Goal: Task Accomplishment & Management: Manage account settings

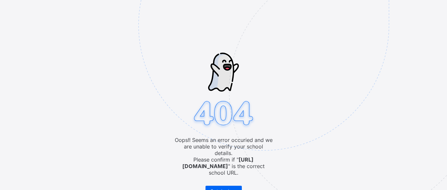
click at [267, 34] on img at bounding box center [310, 58] width 342 height 317
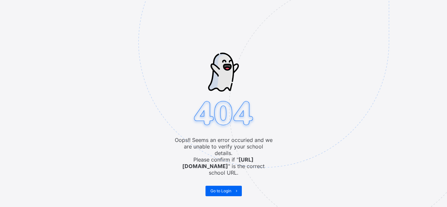
click at [123, 24] on div "Oops!! Seems an error occuried and we are unable to verify your school details.…" at bounding box center [223, 103] width 447 height 207
click at [233, 17] on img at bounding box center [310, 75] width 342 height 317
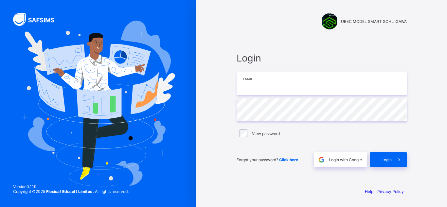
click at [249, 83] on input "email" at bounding box center [322, 83] width 170 height 23
type input "**********"
click at [166, 88] on img at bounding box center [98, 104] width 154 height 166
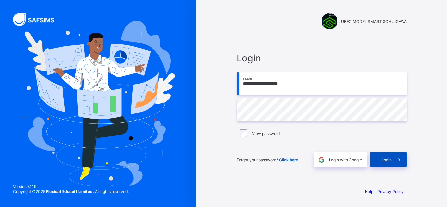
click at [385, 160] on span "Login" at bounding box center [387, 160] width 10 height 5
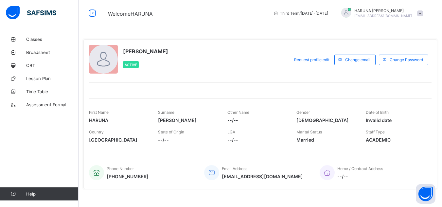
click at [395, 120] on span "Invalid date" at bounding box center [395, 121] width 59 height 6
click at [371, 120] on span "Invalid date" at bounding box center [395, 121] width 59 height 6
click at [39, 40] on span "Classes" at bounding box center [52, 39] width 52 height 5
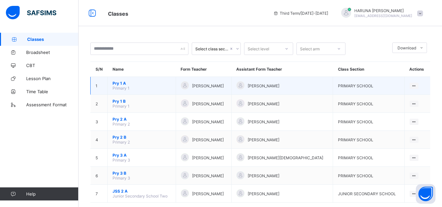
click at [121, 84] on span "Pry 1 A" at bounding box center [142, 83] width 58 height 5
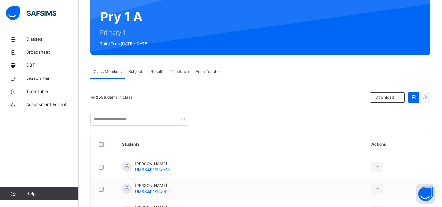
scroll to position [66, 0]
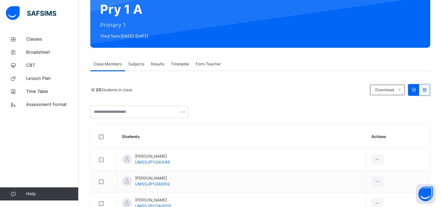
click at [137, 64] on span "Subjects" at bounding box center [136, 64] width 16 height 6
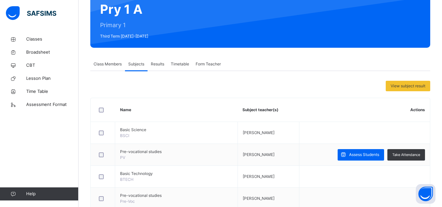
click at [156, 65] on span "Results" at bounding box center [157, 64] width 13 height 6
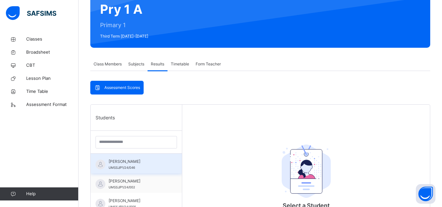
click at [117, 163] on span "ABDULAZIZ HAMISU USMAN" at bounding box center [138, 162] width 59 height 6
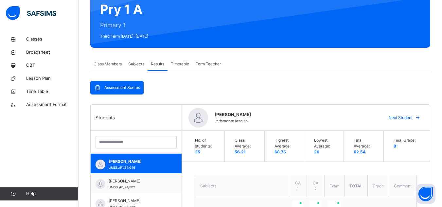
click at [184, 64] on span "Timetable" at bounding box center [180, 64] width 18 height 6
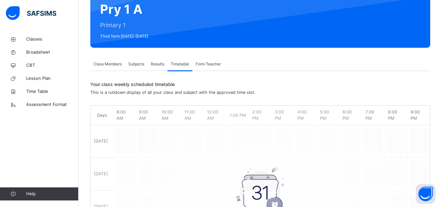
click at [205, 65] on span "Form Teacher" at bounding box center [208, 64] width 25 height 6
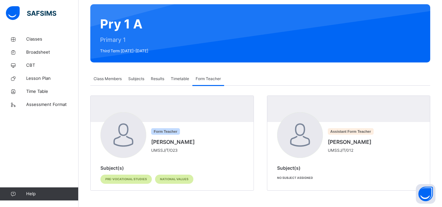
scroll to position [51, 0]
click at [111, 78] on span "Class Members" at bounding box center [108, 79] width 28 height 6
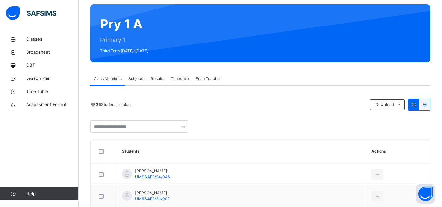
scroll to position [66, 0]
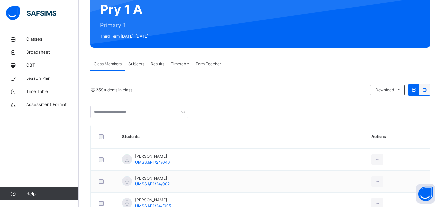
click at [139, 63] on span "Subjects" at bounding box center [136, 64] width 16 height 6
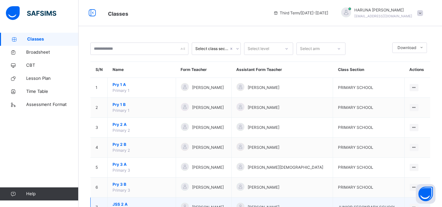
click at [121, 202] on span "JSS 2 A" at bounding box center [142, 205] width 58 height 6
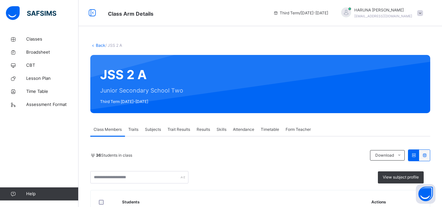
click at [107, 128] on span "Class Members" at bounding box center [108, 130] width 28 height 6
click at [100, 128] on span "Class Members" at bounding box center [108, 130] width 28 height 6
click at [156, 130] on span "Subjects" at bounding box center [153, 130] width 16 height 6
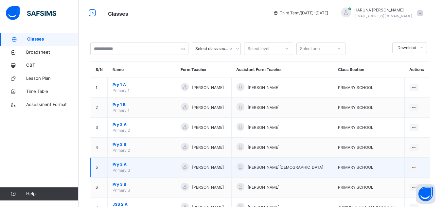
click at [114, 164] on span "Pry 3 A" at bounding box center [142, 165] width 58 height 6
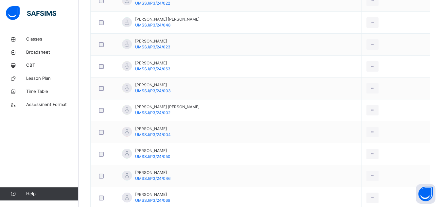
scroll to position [563, 0]
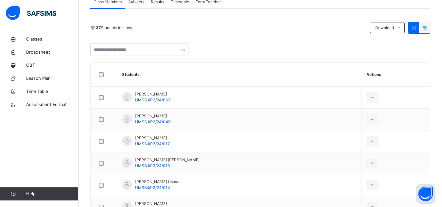
scroll to position [122, 0]
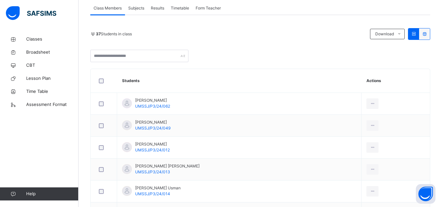
click at [158, 9] on span "Results" at bounding box center [157, 8] width 13 height 6
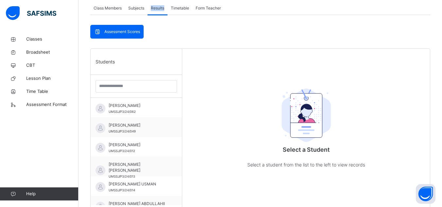
click at [158, 9] on span "Results" at bounding box center [157, 8] width 13 height 6
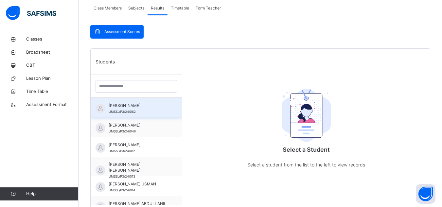
click at [124, 109] on span "ABUBAKAR SULAIMAN MUSA" at bounding box center [138, 106] width 59 height 6
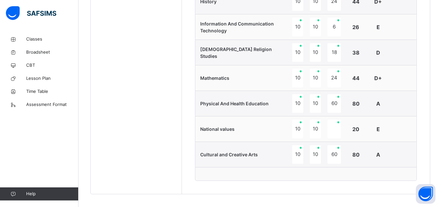
scroll to position [409, 0]
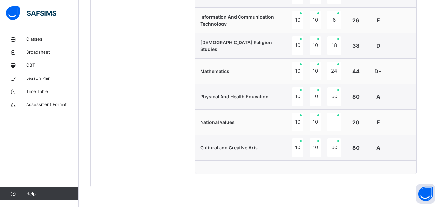
click at [225, 65] on td "Mathematics" at bounding box center [243, 72] width 94 height 26
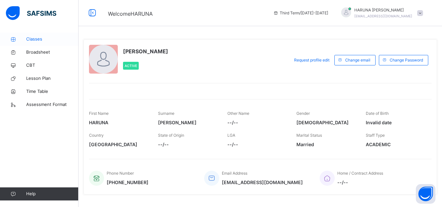
click at [32, 39] on span "Classes" at bounding box center [52, 39] width 52 height 7
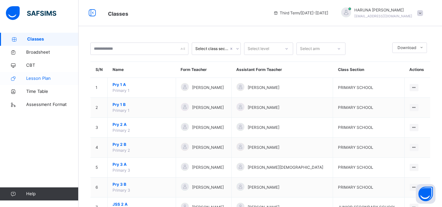
click at [32, 79] on span "Lesson Plan" at bounding box center [52, 78] width 52 height 7
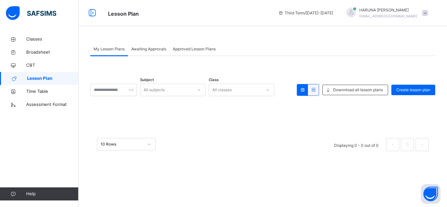
click at [32, 79] on span "Lesson Plan" at bounding box center [52, 78] width 51 height 7
click at [121, 91] on input "text" at bounding box center [113, 90] width 47 height 12
type input "**********"
click at [37, 91] on span "Time Table" at bounding box center [52, 91] width 52 height 7
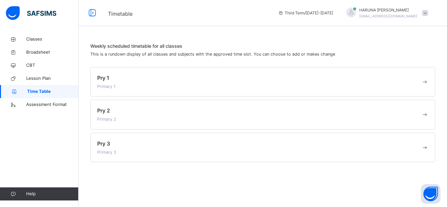
click at [106, 85] on span "Primary 1" at bounding box center [106, 86] width 18 height 5
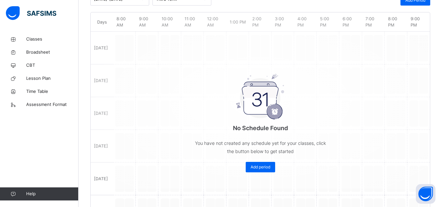
scroll to position [118, 0]
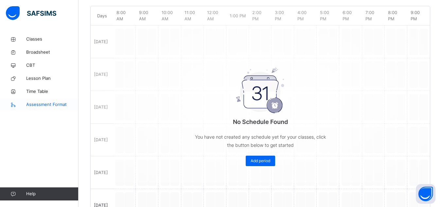
click at [41, 106] on span "Assessment Format" at bounding box center [52, 105] width 52 height 7
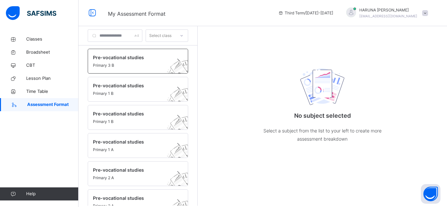
click at [102, 65] on span "Primary 3 B" at bounding box center [132, 66] width 78 height 6
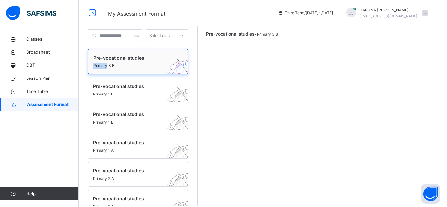
click at [102, 65] on span "Primary 3 B" at bounding box center [131, 66] width 77 height 6
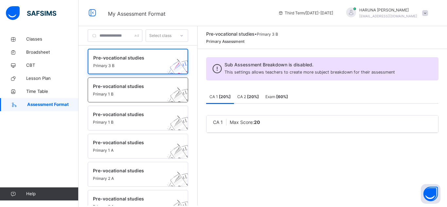
click at [106, 87] on span "Pre-vocational studies" at bounding box center [132, 86] width 78 height 7
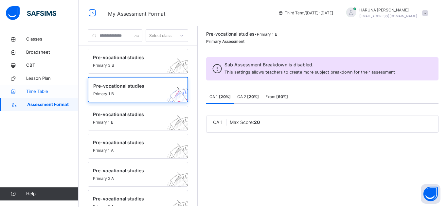
click at [38, 91] on span "Time Table" at bounding box center [52, 91] width 52 height 7
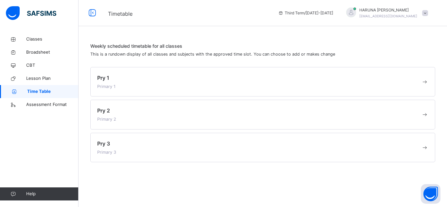
click at [106, 79] on span "Pry 1" at bounding box center [103, 78] width 12 height 7
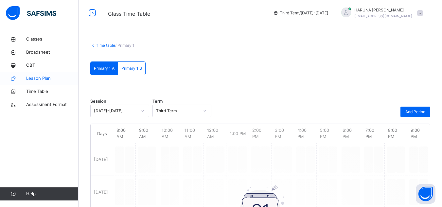
click at [41, 81] on span "Lesson Plan" at bounding box center [52, 78] width 52 height 7
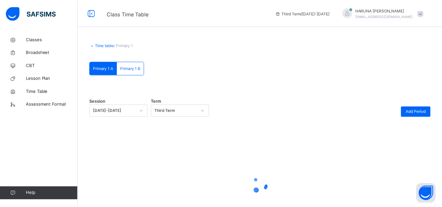
scroll to position [54, 0]
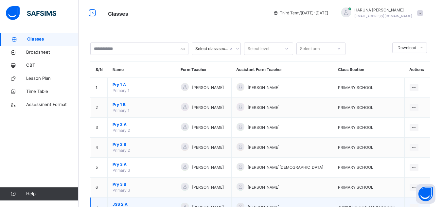
click at [119, 205] on span "JSS 2 A" at bounding box center [142, 205] width 58 height 6
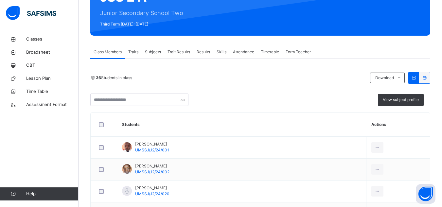
scroll to position [79, 0]
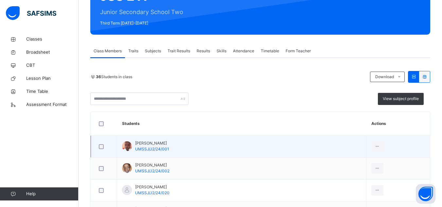
click at [142, 149] on span "UMSSJ/J2/24/001" at bounding box center [152, 149] width 34 height 5
click at [133, 143] on div "Ahmad Ahmad Yunus UMSSJ/J2/24/001" at bounding box center [145, 147] width 47 height 12
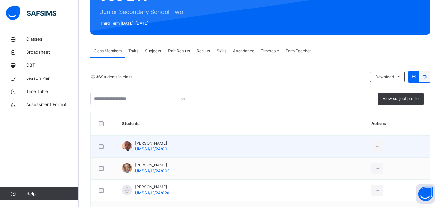
click at [163, 147] on span "UMSSJ/J2/24/001" at bounding box center [152, 149] width 34 height 5
click at [154, 143] on span "Ahmad Ahmad Yunus" at bounding box center [152, 144] width 34 height 6
click at [132, 141] on div "Ahmad Ahmad Yunus UMSSJ/J2/24/001" at bounding box center [145, 147] width 47 height 12
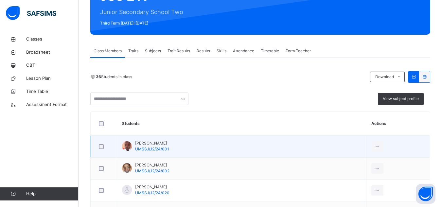
click at [129, 146] on div at bounding box center [127, 146] width 10 height 10
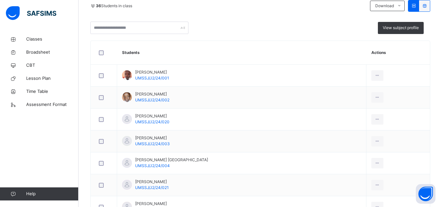
scroll to position [157, 0]
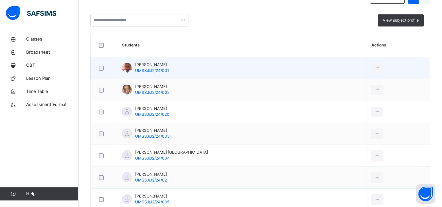
click at [152, 65] on span "Ahmad Ahmad Yunus" at bounding box center [152, 65] width 34 height 6
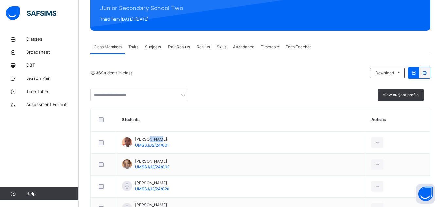
scroll to position [79, 0]
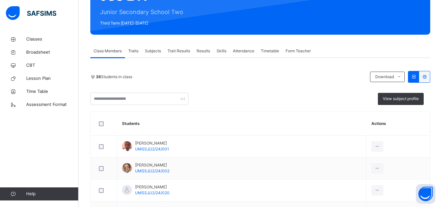
click at [203, 50] on span "Results" at bounding box center [203, 51] width 13 height 6
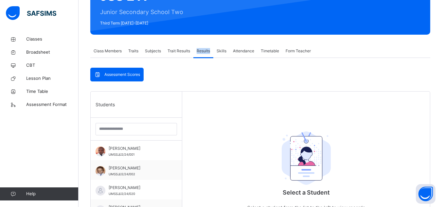
click at [203, 50] on span "Results" at bounding box center [203, 51] width 13 height 6
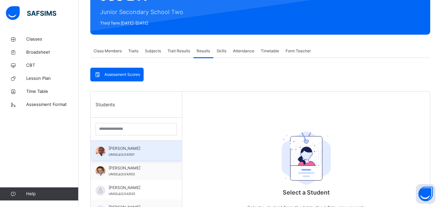
click at [121, 146] on span "AHMAD AHMAD YUNUS" at bounding box center [138, 149] width 59 height 6
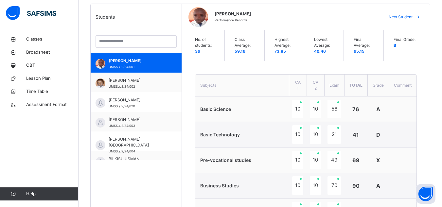
scroll to position [140, 0]
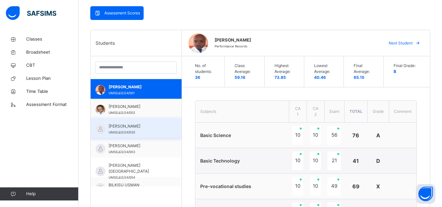
click at [158, 128] on span "AISHA MUHAMMAD AUWAL" at bounding box center [138, 126] width 58 height 6
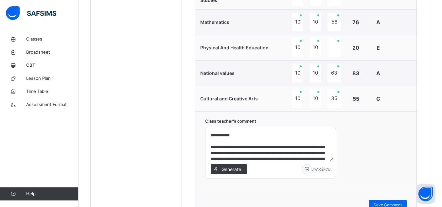
scroll to position [527, 0]
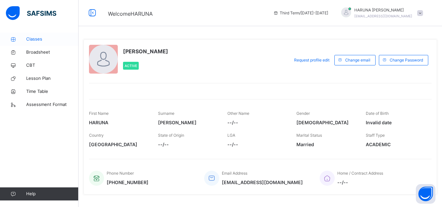
click at [28, 37] on span "Classes" at bounding box center [52, 39] width 52 height 7
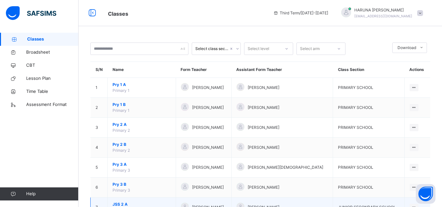
click at [113, 202] on span "JSS 2 A" at bounding box center [142, 205] width 58 height 6
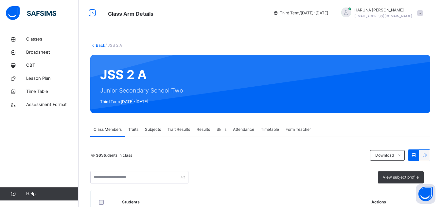
click at [240, 128] on span "Attendance" at bounding box center [243, 130] width 21 height 6
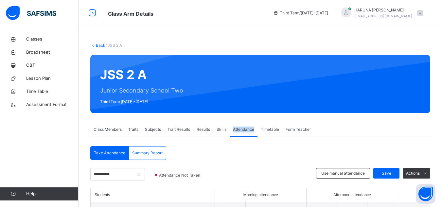
click at [240, 128] on span "Attendance" at bounding box center [243, 130] width 21 height 6
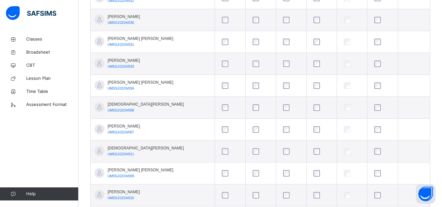
scroll to position [568, 0]
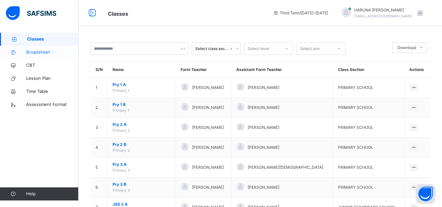
click at [32, 50] on span "Broadsheet" at bounding box center [52, 52] width 52 height 7
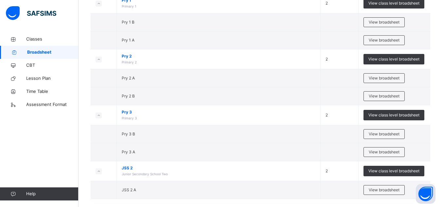
scroll to position [93, 0]
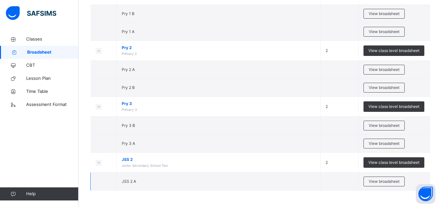
click at [172, 183] on td "JSS 2 A" at bounding box center [219, 182] width 204 height 18
click at [382, 183] on span "View broadsheet" at bounding box center [384, 182] width 31 height 6
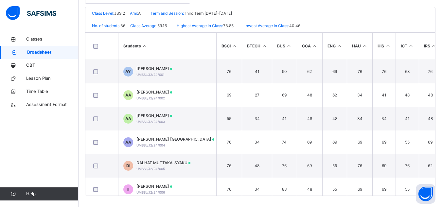
scroll to position [153, 0]
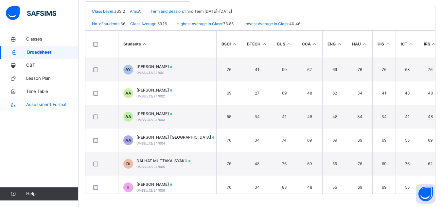
click at [39, 103] on span "Assessment Format" at bounding box center [52, 105] width 52 height 7
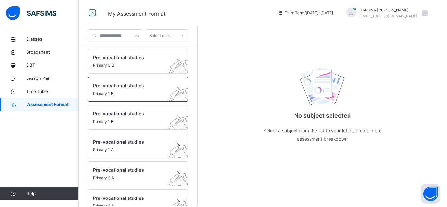
click at [107, 85] on span "Pre-vocational studies" at bounding box center [132, 85] width 78 height 7
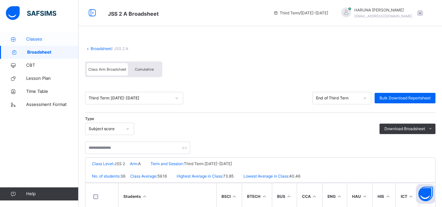
click at [35, 39] on span "Classes" at bounding box center [52, 39] width 52 height 7
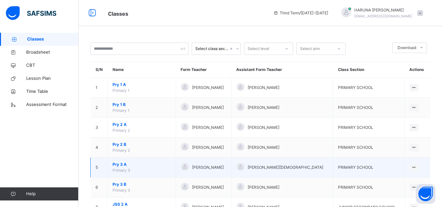
click at [120, 162] on span "Pry 3 A" at bounding box center [142, 165] width 58 height 6
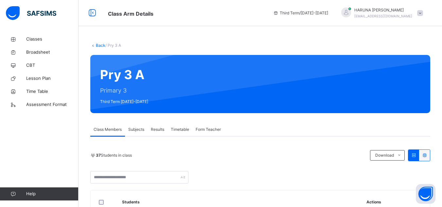
click at [135, 131] on span "Subjects" at bounding box center [136, 130] width 16 height 6
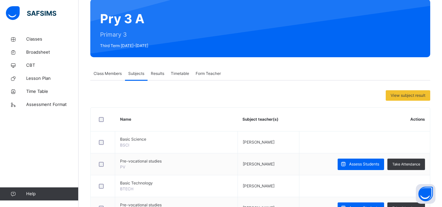
scroll to position [66, 0]
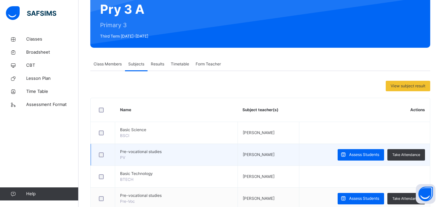
click at [130, 155] on span "Pre-vocational studies" at bounding box center [176, 152] width 113 height 6
click at [111, 154] on td at bounding box center [103, 155] width 24 height 22
click at [360, 154] on span "Assess Students" at bounding box center [364, 155] width 30 height 6
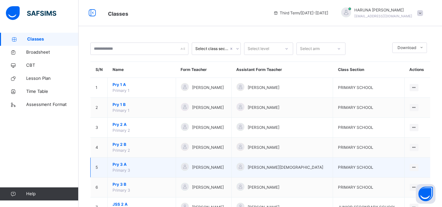
click at [125, 167] on span "Pry 3 A" at bounding box center [142, 165] width 58 height 6
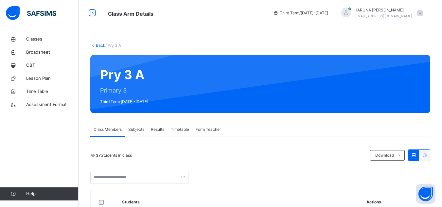
click at [136, 128] on span "Subjects" at bounding box center [136, 130] width 16 height 6
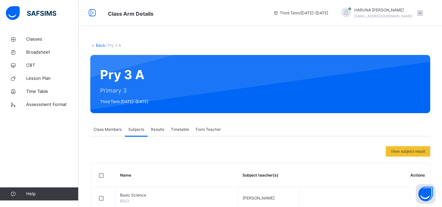
click at [157, 130] on span "Results" at bounding box center [157, 130] width 13 height 6
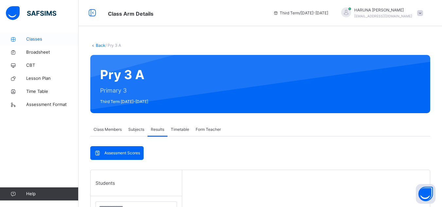
click at [32, 42] on span "Classes" at bounding box center [52, 39] width 52 height 7
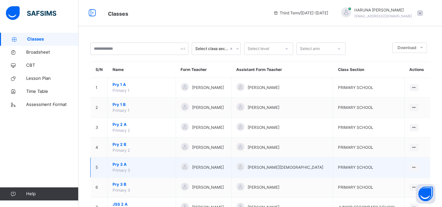
click at [125, 166] on span "Pry 3 A" at bounding box center [142, 165] width 58 height 6
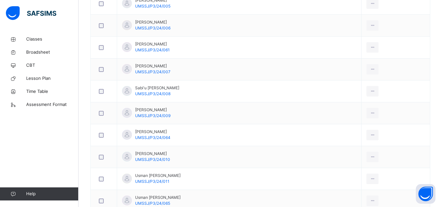
scroll to position [795, 0]
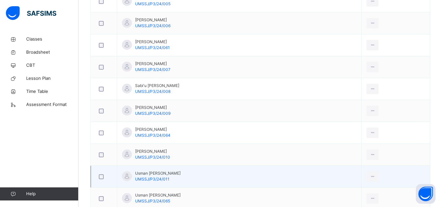
click at [168, 175] on span "Usman Muhammad Dauda" at bounding box center [158, 174] width 46 height 6
click at [127, 177] on div at bounding box center [127, 177] width 10 height 10
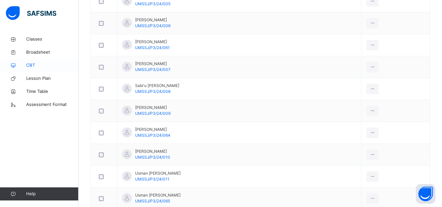
click at [32, 67] on span "CBT" at bounding box center [52, 65] width 52 height 7
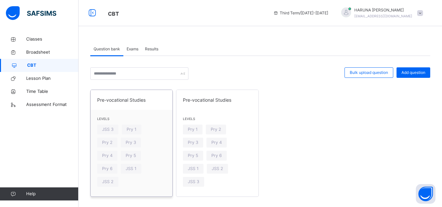
click at [91, 131] on div "Levels JSS 3 Pry 1 Pry 2 Pry 3 Pry 4 Pry 5 Pry 6 JSS 1 JSS 2" at bounding box center [132, 153] width 82 height 87
click at [107, 131] on span "JSS 3" at bounding box center [107, 129] width 11 height 6
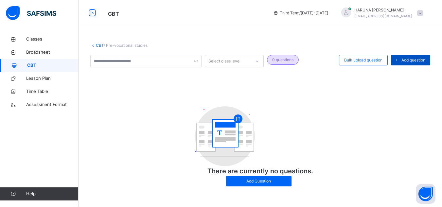
click at [414, 59] on span "Add question" at bounding box center [414, 60] width 24 height 6
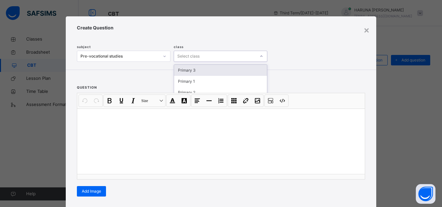
click at [190, 55] on div "Select class" at bounding box center [189, 56] width 22 height 11
click at [189, 70] on div "Primary 3" at bounding box center [220, 70] width 93 height 11
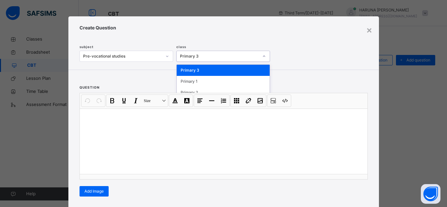
click at [186, 55] on div "Primary 3" at bounding box center [219, 56] width 79 height 6
click at [165, 63] on div "Create Question subject Pre-vocational studies class option Primary 3, selected…" at bounding box center [223, 42] width 311 height 53
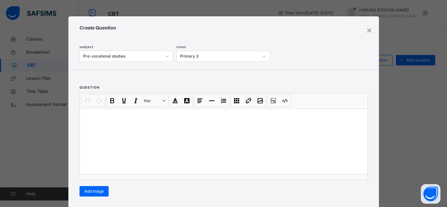
click at [98, 84] on span at bounding box center [224, 81] width 289 height 7
click at [84, 114] on div at bounding box center [224, 142] width 288 height 66
click at [92, 191] on span "Add Image" at bounding box center [93, 192] width 19 height 6
click at [86, 190] on span "image" at bounding box center [86, 189] width 12 height 4
click at [290, 153] on div "**********" at bounding box center [224, 142] width 288 height 66
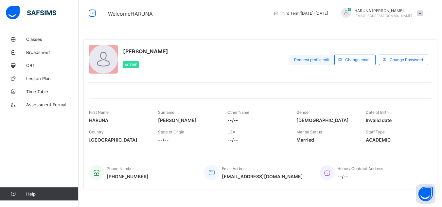
click at [310, 59] on span "Request profile edit" at bounding box center [311, 59] width 35 height 5
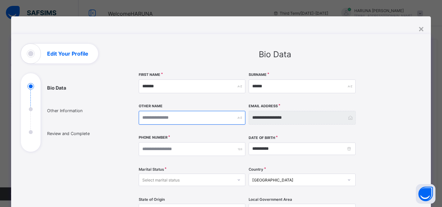
click at [174, 118] on input "text" at bounding box center [192, 118] width 107 height 14
type input "*"
type input "**"
type input "*"
type input "**"
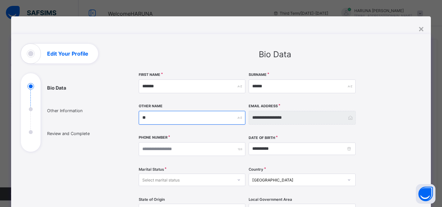
type input "*"
type input "**"
type input "***"
type input "****"
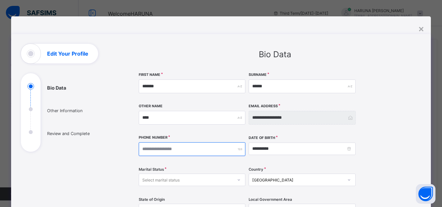
click at [182, 149] on input "number" at bounding box center [192, 149] width 107 height 14
type input "**********"
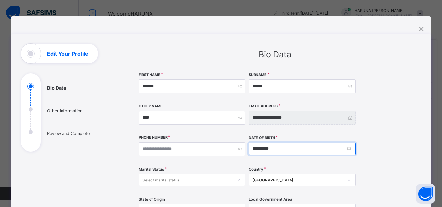
click at [272, 149] on input "**********" at bounding box center [302, 149] width 107 height 12
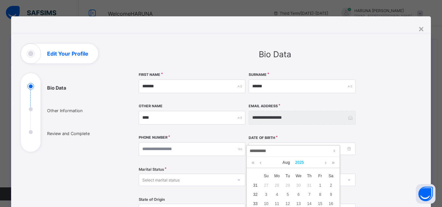
click at [303, 162] on link "2025" at bounding box center [300, 162] width 14 height 11
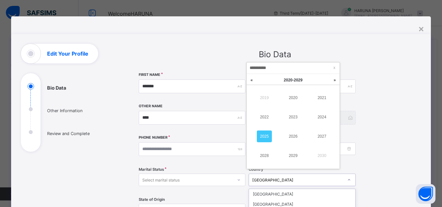
scroll to position [83, 0]
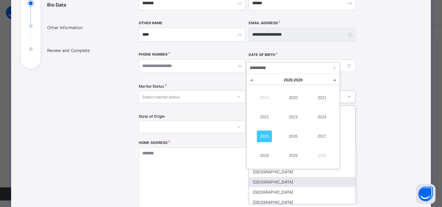
click at [348, 103] on div "option [GEOGRAPHIC_DATA] focused, 8 of 210. 210 results available. Use Up and D…" at bounding box center [302, 97] width 107 height 12
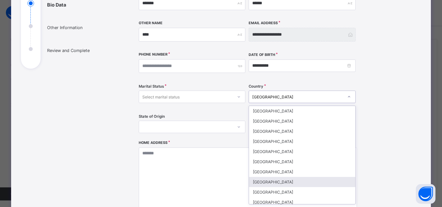
click at [348, 179] on div "[GEOGRAPHIC_DATA]" at bounding box center [302, 182] width 106 height 10
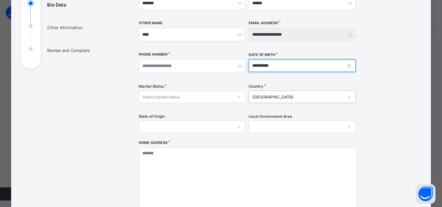
click at [272, 67] on input "**********" at bounding box center [302, 66] width 107 height 12
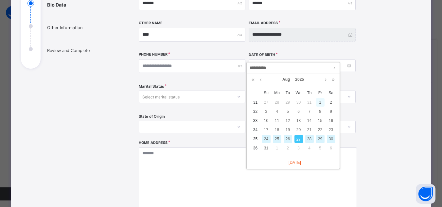
click at [318, 99] on div "1" at bounding box center [320, 102] width 9 height 9
type input "**********"
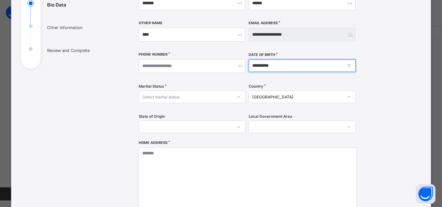
click at [258, 67] on input "**********" at bounding box center [302, 66] width 107 height 12
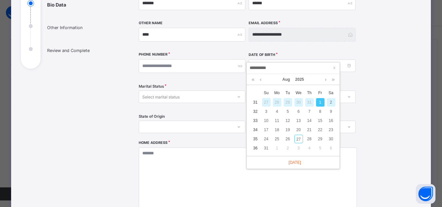
click at [320, 103] on div "1" at bounding box center [320, 102] width 9 height 9
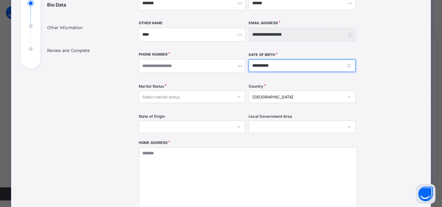
click at [272, 67] on input "**********" at bounding box center [302, 66] width 107 height 12
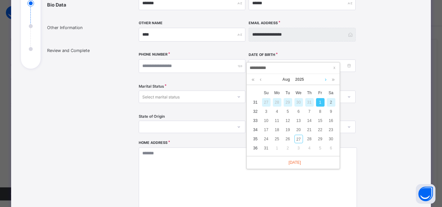
click at [327, 80] on link at bounding box center [326, 79] width 5 height 11
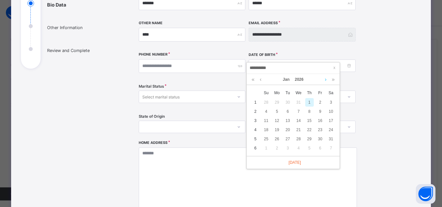
click at [327, 80] on link at bounding box center [326, 79] width 5 height 11
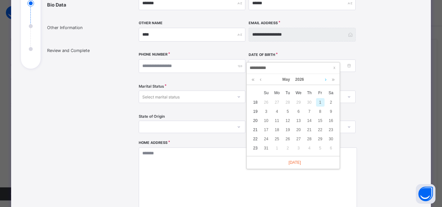
click at [327, 80] on link at bounding box center [326, 79] width 5 height 11
click at [260, 80] on link at bounding box center [260, 79] width 5 height 11
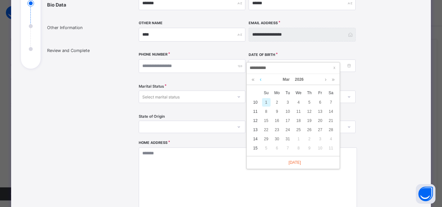
click at [260, 80] on link at bounding box center [260, 79] width 5 height 11
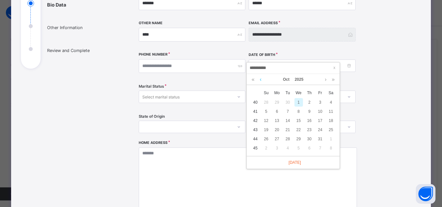
click at [260, 80] on link at bounding box center [260, 79] width 5 height 11
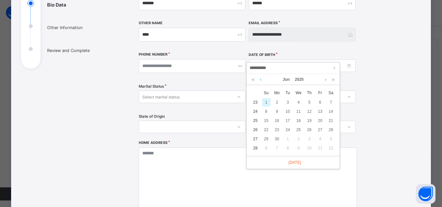
click at [260, 80] on link at bounding box center [260, 79] width 5 height 11
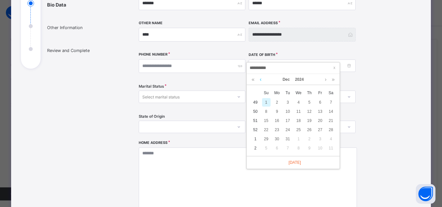
click at [260, 80] on link at bounding box center [260, 79] width 5 height 11
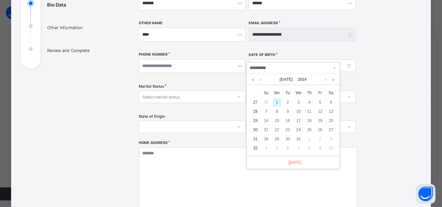
click at [260, 80] on link at bounding box center [260, 79] width 5 height 11
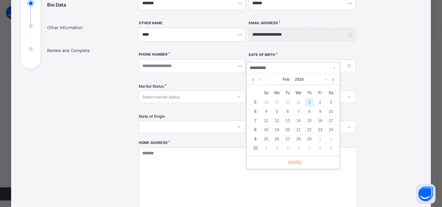
click at [260, 80] on link at bounding box center [260, 79] width 5 height 11
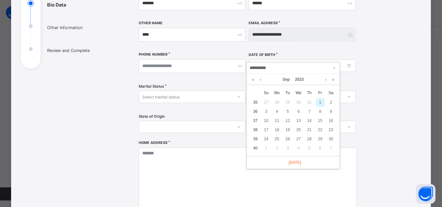
click at [260, 80] on link at bounding box center [260, 79] width 5 height 11
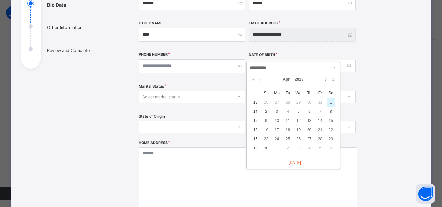
click at [260, 80] on link at bounding box center [260, 79] width 5 height 11
click at [298, 78] on link "2023" at bounding box center [299, 79] width 14 height 11
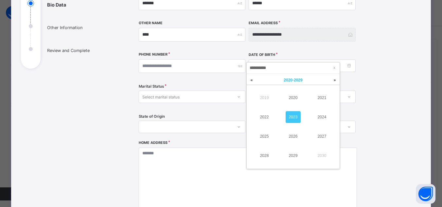
click at [298, 78] on span "[DATE] - [DATE]" at bounding box center [293, 80] width 19 height 5
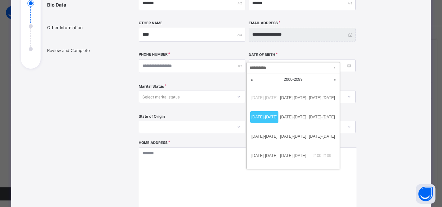
click at [298, 78] on div "[DATE] - [DATE]" at bounding box center [293, 79] width 86 height 11
drag, startPoint x: 266, startPoint y: 69, endPoint x: 262, endPoint y: 68, distance: 4.4
click at [262, 68] on input "**********" at bounding box center [293, 68] width 89 height 7
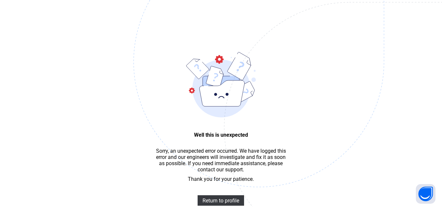
click at [238, 46] on img at bounding box center [305, 94] width 342 height 317
click at [213, 203] on span "Return to profile" at bounding box center [221, 201] width 37 height 6
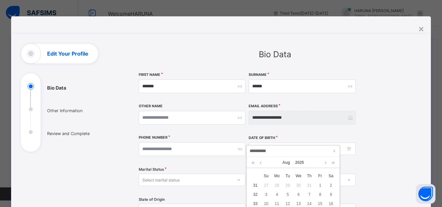
click at [262, 151] on input "**********" at bounding box center [293, 151] width 89 height 7
drag, startPoint x: 262, startPoint y: 151, endPoint x: 276, endPoint y: 151, distance: 13.8
click at [276, 151] on input "**********" at bounding box center [293, 151] width 89 height 7
click at [326, 162] on link at bounding box center [326, 162] width 5 height 11
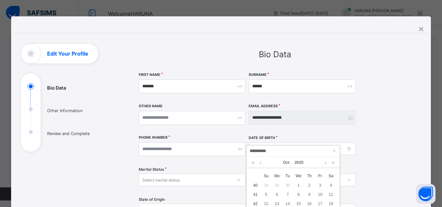
click at [326, 162] on link at bounding box center [326, 162] width 5 height 11
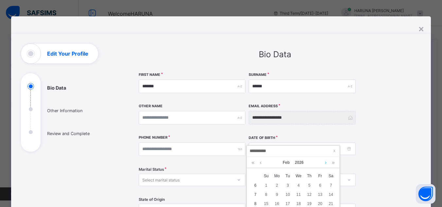
click at [326, 162] on link at bounding box center [326, 162] width 5 height 11
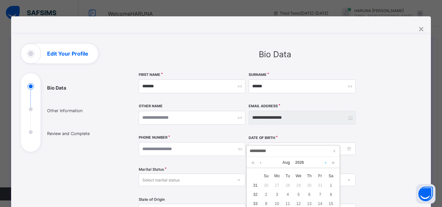
click at [326, 162] on link at bounding box center [326, 162] width 5 height 11
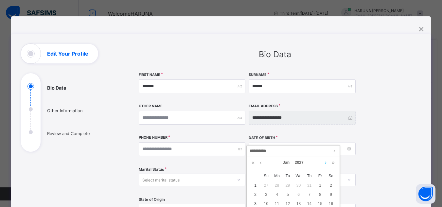
click at [326, 162] on link at bounding box center [326, 162] width 5 height 11
click at [261, 162] on link at bounding box center [260, 162] width 5 height 11
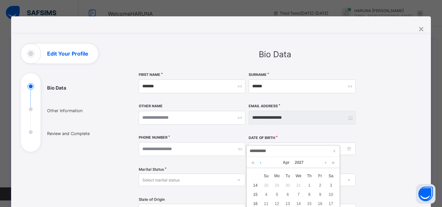
click at [261, 162] on link at bounding box center [260, 162] width 5 height 11
click at [333, 163] on link at bounding box center [333, 162] width 6 height 11
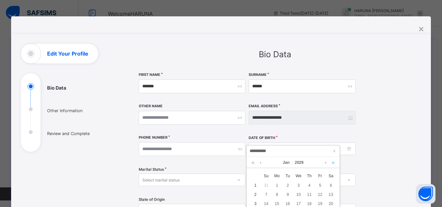
click at [333, 163] on link at bounding box center [333, 162] width 6 height 11
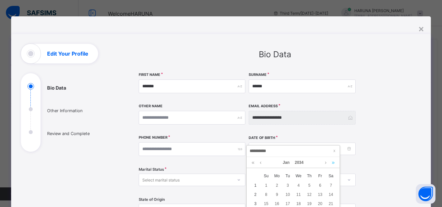
click at [333, 163] on link at bounding box center [333, 162] width 6 height 11
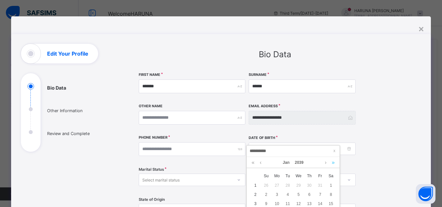
click at [333, 163] on link at bounding box center [333, 162] width 6 height 11
click at [252, 163] on link at bounding box center [253, 162] width 6 height 11
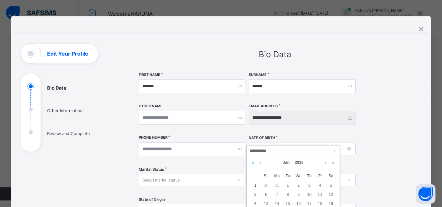
click at [252, 163] on link at bounding box center [253, 162] width 6 height 11
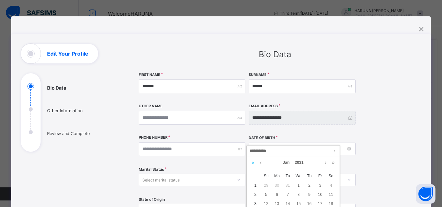
click at [252, 163] on link at bounding box center [253, 162] width 6 height 11
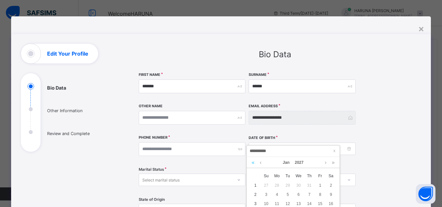
click at [252, 163] on link at bounding box center [253, 162] width 6 height 11
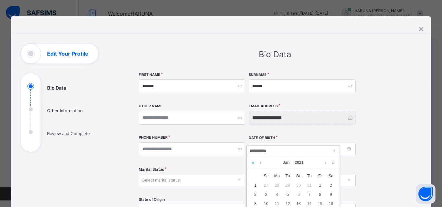
click at [252, 163] on link at bounding box center [253, 162] width 6 height 11
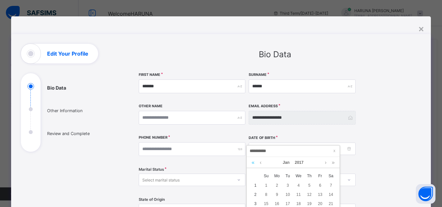
click at [252, 163] on link at bounding box center [253, 162] width 6 height 11
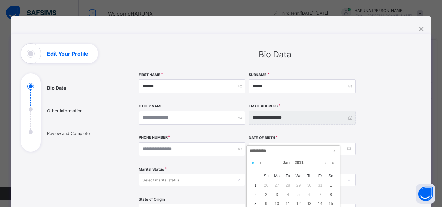
click at [252, 163] on link at bounding box center [253, 162] width 6 height 11
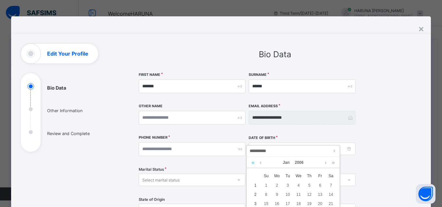
click at [252, 163] on link at bounding box center [253, 162] width 6 height 11
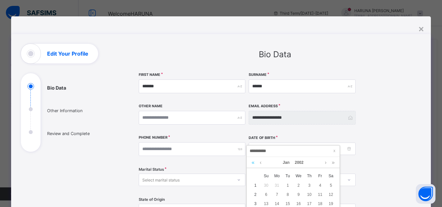
click at [252, 163] on link at bounding box center [253, 162] width 6 height 11
click at [252, 164] on link at bounding box center [253, 162] width 6 height 11
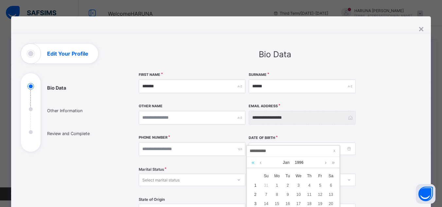
click at [252, 164] on link at bounding box center [253, 162] width 6 height 11
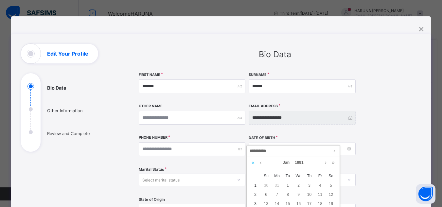
click at [252, 164] on link at bounding box center [253, 162] width 6 height 11
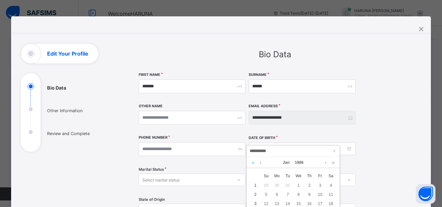
click at [252, 164] on link at bounding box center [253, 162] width 6 height 11
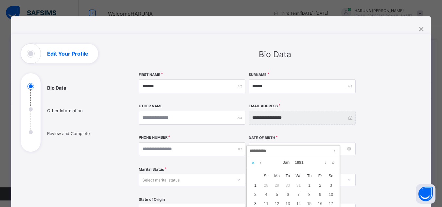
click at [252, 164] on link at bounding box center [253, 162] width 6 height 11
click at [334, 163] on link at bounding box center [333, 162] width 6 height 11
click at [308, 184] on div "1" at bounding box center [310, 185] width 9 height 9
type input "**********"
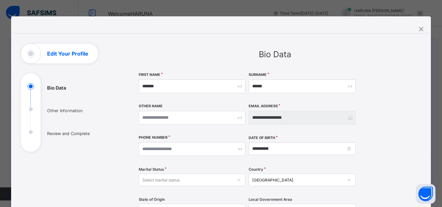
scroll to position [5, 0]
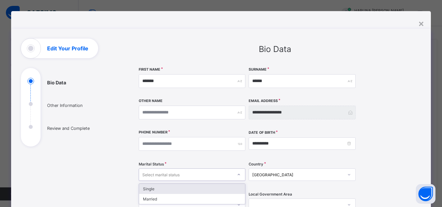
click at [176, 181] on div "Select marital status" at bounding box center [192, 175] width 107 height 12
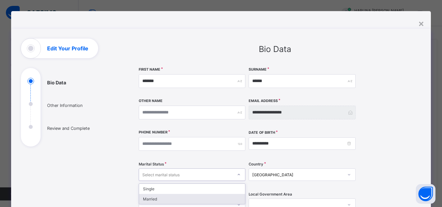
click at [147, 203] on div "Married" at bounding box center [192, 199] width 106 height 10
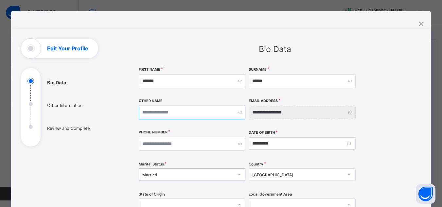
click at [176, 113] on input "text" at bounding box center [192, 113] width 107 height 14
type input "*"
type input "**"
type input "***"
type input "****"
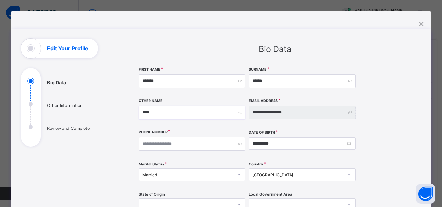
type input "****"
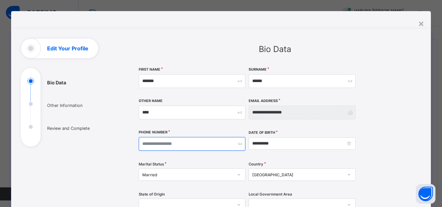
click at [178, 143] on input "number" at bounding box center [192, 144] width 107 height 14
type input "**********"
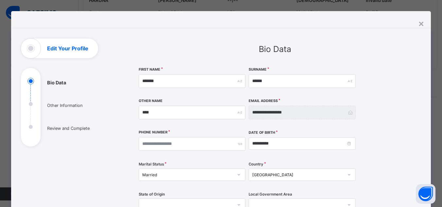
scroll to position [25, 0]
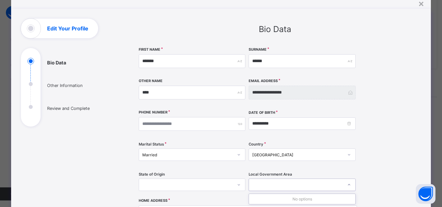
click at [349, 191] on div "0 results available. Use Up and Down to choose options, press Enter to select t…" at bounding box center [302, 185] width 107 height 12
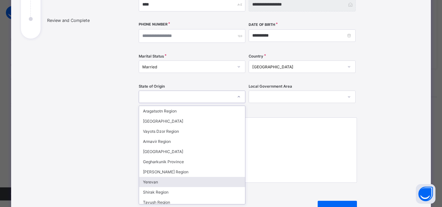
click at [141, 103] on div "option Yerevan focused, 8 of 11. 11 results available. Use Up and Down to choos…" at bounding box center [192, 97] width 107 height 12
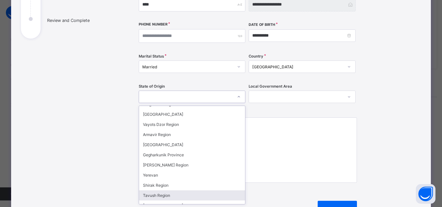
scroll to position [13, 0]
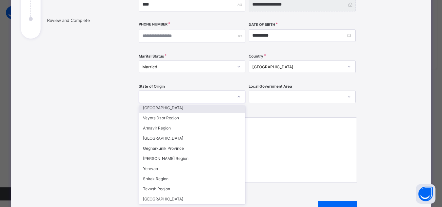
click at [237, 98] on icon at bounding box center [239, 97] width 4 height 7
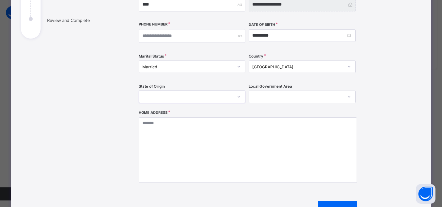
click at [152, 96] on div at bounding box center [186, 96] width 94 height 9
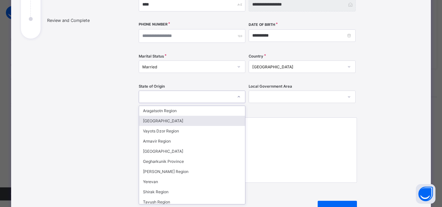
scroll to position [0, 0]
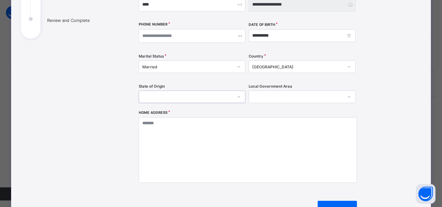
click at [238, 96] on icon at bounding box center [239, 97] width 4 height 7
click at [256, 94] on div at bounding box center [296, 96] width 94 height 9
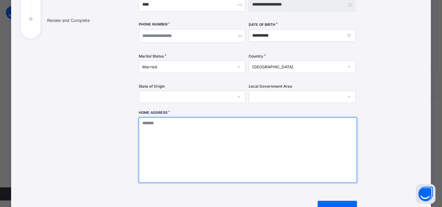
click at [157, 125] on textarea at bounding box center [248, 151] width 218 height 66
type textarea "**********"
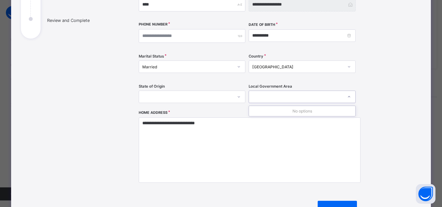
click at [252, 96] on div at bounding box center [296, 96] width 94 height 9
click at [234, 64] on div at bounding box center [239, 67] width 11 height 10
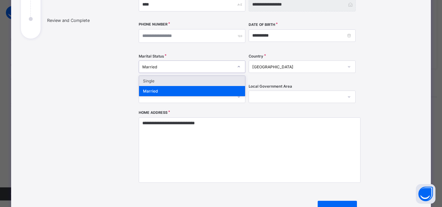
click at [290, 66] on div "[GEOGRAPHIC_DATA]" at bounding box center [298, 67] width 91 height 5
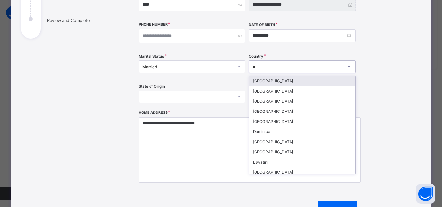
type input "***"
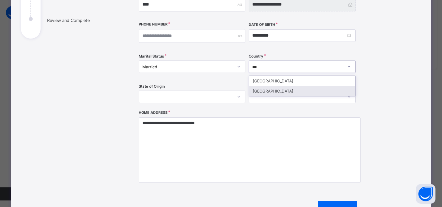
click at [259, 91] on div "[GEOGRAPHIC_DATA]" at bounding box center [302, 91] width 106 height 10
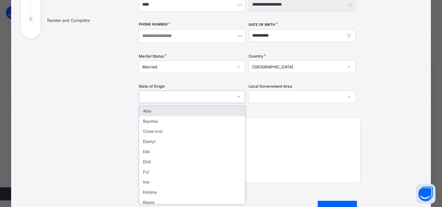
click at [220, 97] on div at bounding box center [186, 96] width 94 height 9
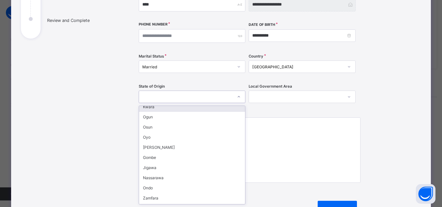
scroll to position [105, 0]
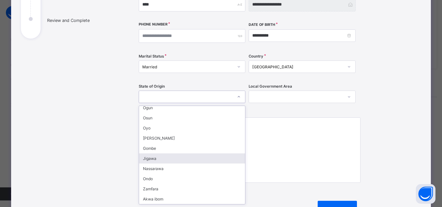
click at [155, 159] on div "Jigawa" at bounding box center [192, 159] width 106 height 10
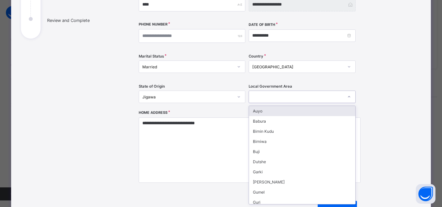
click at [351, 97] on icon at bounding box center [349, 97] width 4 height 7
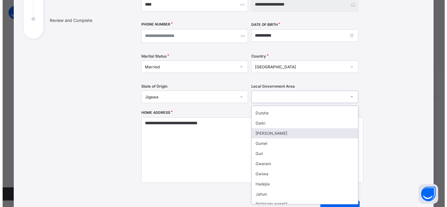
scroll to position [52, 0]
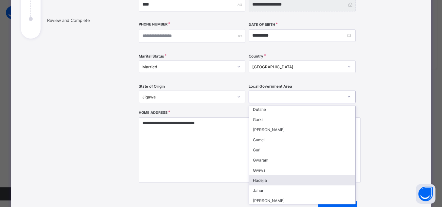
click at [282, 181] on div "Hadejia" at bounding box center [302, 181] width 106 height 10
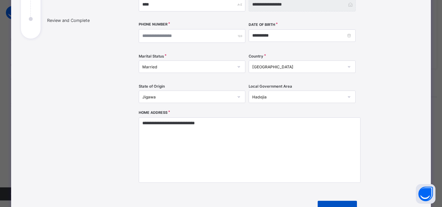
click at [355, 204] on span at bounding box center [350, 209] width 16 height 16
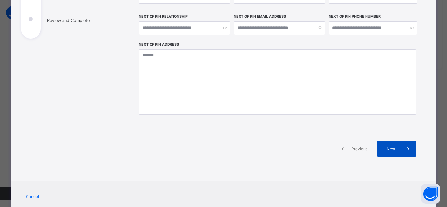
click at [391, 147] on span "Next" at bounding box center [391, 149] width 19 height 5
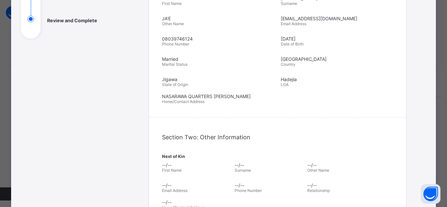
click at [395, 173] on div "Section Two: Other Information Next of Kin --/-- First Name --/-- Surname --/--…" at bounding box center [277, 173] width 257 height 93
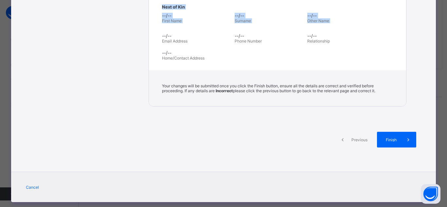
scroll to position [274, 0]
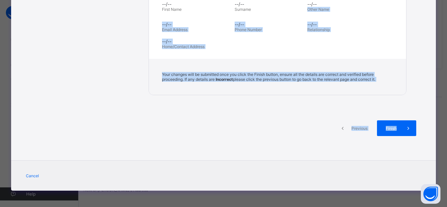
drag, startPoint x: 395, startPoint y: 173, endPoint x: 366, endPoint y: 149, distance: 37.0
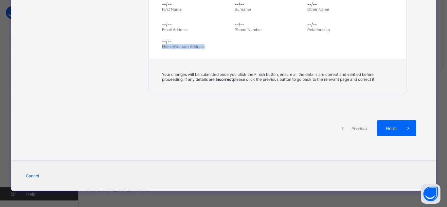
click at [438, 2] on div "**********" at bounding box center [223, 103] width 447 height 207
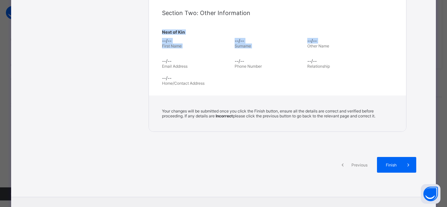
click at [438, 2] on div "**********" at bounding box center [223, 103] width 447 height 207
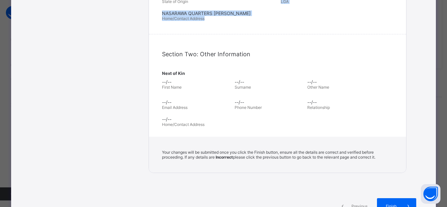
click at [438, 2] on div "**********" at bounding box center [223, 103] width 447 height 207
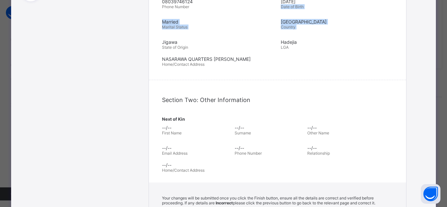
scroll to position [123, 0]
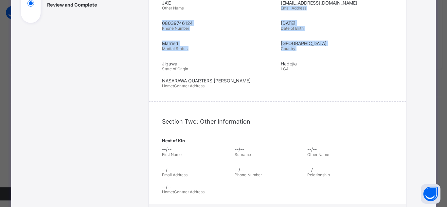
click at [438, 2] on div "**********" at bounding box center [223, 103] width 447 height 207
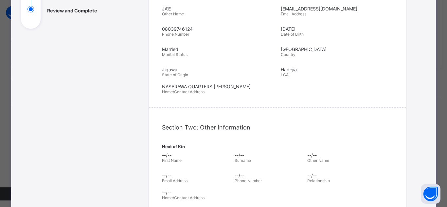
click at [162, 154] on span "--/--" at bounding box center [196, 156] width 69 height 6
click at [176, 163] on span "First Name" at bounding box center [172, 160] width 20 height 5
click at [165, 154] on span "--/--" at bounding box center [196, 156] width 69 height 6
click at [183, 148] on span "Next of Kin" at bounding box center [277, 146] width 231 height 5
click at [190, 129] on span "Section Two: Other Information" at bounding box center [206, 127] width 88 height 7
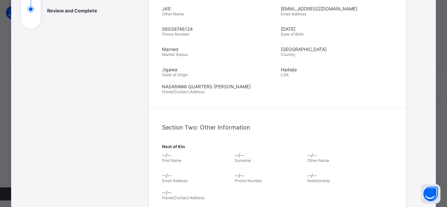
click at [434, 206] on div "**********" at bounding box center [223, 112] width 425 height 402
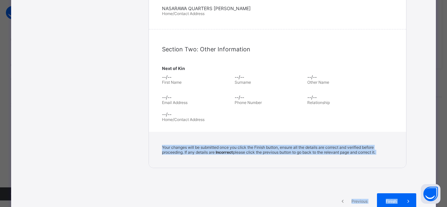
click at [434, 206] on div "**********" at bounding box center [223, 34] width 425 height 402
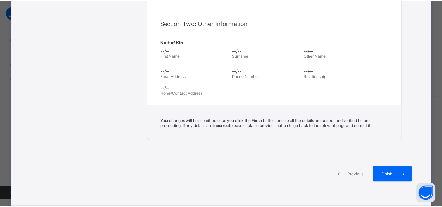
scroll to position [265, 0]
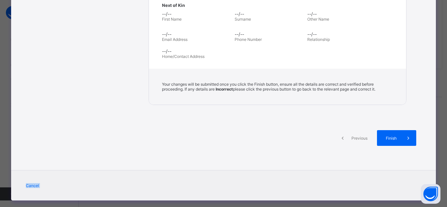
click at [434, 206] on div "**********" at bounding box center [223, 103] width 447 height 207
click at [401, 139] on span at bounding box center [409, 138] width 16 height 16
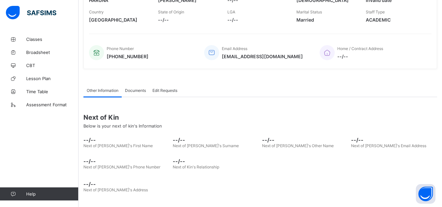
click at [86, 138] on span "--/--" at bounding box center [127, 140] width 86 height 7
click at [178, 161] on span "--/--" at bounding box center [216, 161] width 86 height 7
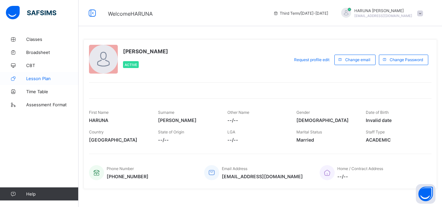
click at [39, 75] on link "Lesson Plan" at bounding box center [39, 78] width 79 height 13
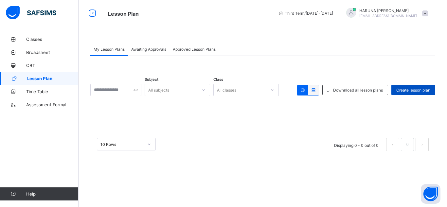
click at [415, 89] on span "Create lesson plan" at bounding box center [414, 90] width 34 height 5
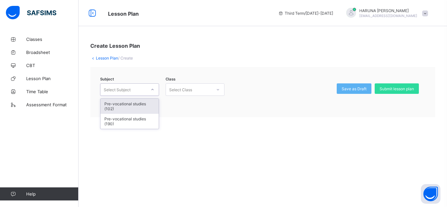
click at [152, 87] on icon at bounding box center [153, 89] width 4 height 7
click at [137, 103] on div "Pre-vocational studies (102)" at bounding box center [130, 106] width 58 height 15
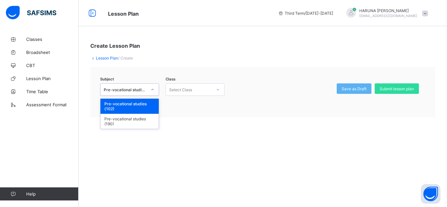
click at [130, 88] on div "Pre-vocational studies (102)" at bounding box center [125, 89] width 43 height 5
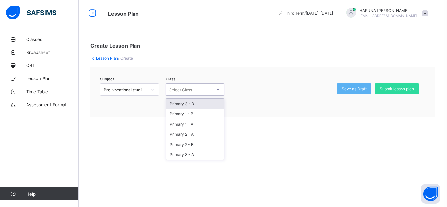
click at [197, 87] on div "Select Class" at bounding box center [189, 89] width 46 height 9
click at [188, 106] on div "Primary 3 - B" at bounding box center [195, 104] width 58 height 10
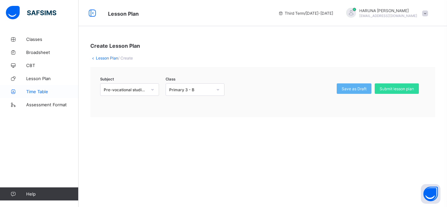
click at [35, 90] on span "Time Table" at bounding box center [52, 91] width 52 height 5
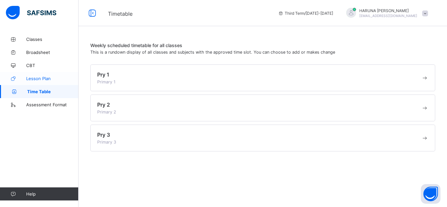
click at [31, 79] on span "Lesson Plan" at bounding box center [52, 78] width 52 height 5
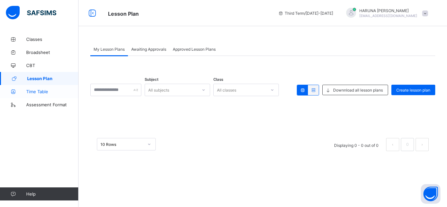
click at [36, 90] on span "Time Table" at bounding box center [52, 91] width 52 height 5
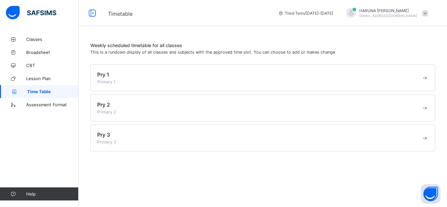
click at [99, 79] on span at bounding box center [259, 79] width 324 height 2
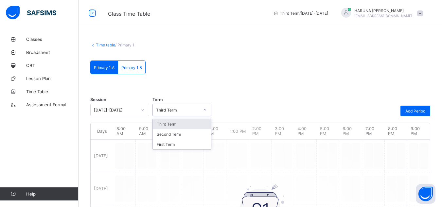
click at [166, 110] on div "Third Term" at bounding box center [177, 110] width 43 height 5
click at [165, 121] on div "Third Term" at bounding box center [182, 124] width 58 height 10
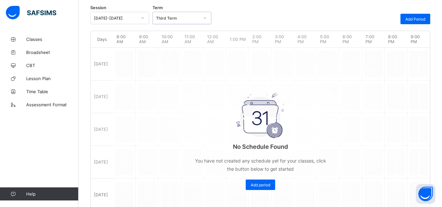
scroll to position [105, 0]
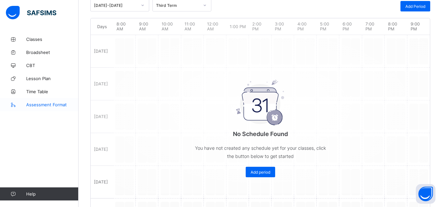
click at [38, 105] on span "Assessment Format" at bounding box center [52, 104] width 52 height 5
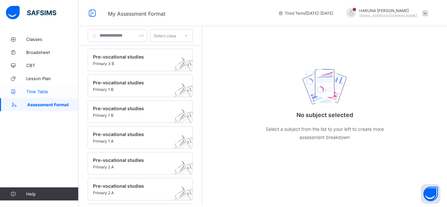
click at [22, 92] on icon at bounding box center [13, 91] width 26 height 5
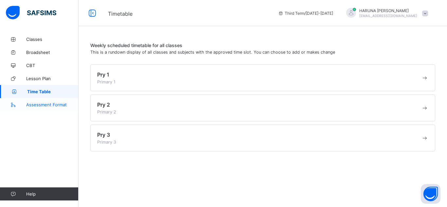
click at [38, 102] on link "Assessment Format" at bounding box center [39, 104] width 79 height 13
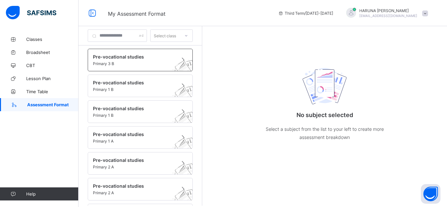
click at [108, 58] on span "Pre-vocational studies" at bounding box center [134, 57] width 82 height 6
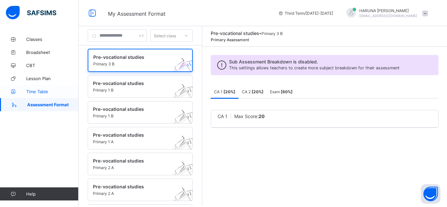
click at [37, 89] on span "Time Table" at bounding box center [52, 91] width 52 height 5
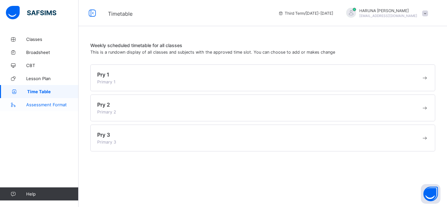
click at [37, 105] on span "Assessment Format" at bounding box center [52, 104] width 52 height 5
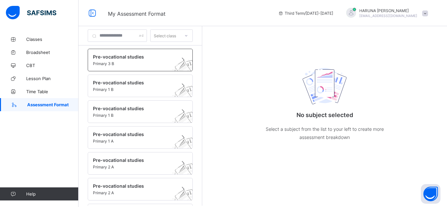
click at [105, 64] on span "Primary 3 B" at bounding box center [134, 63] width 82 height 5
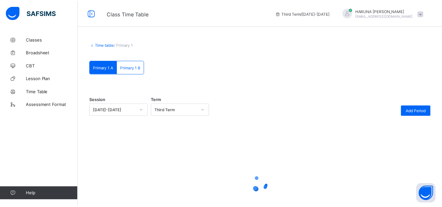
scroll to position [53, 0]
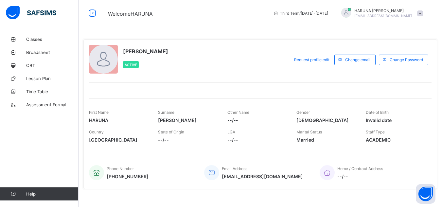
click at [130, 65] on span "Active" at bounding box center [131, 65] width 12 height 4
click at [138, 66] on div "Active" at bounding box center [131, 64] width 16 height 7
click at [105, 65] on div at bounding box center [103, 59] width 29 height 29
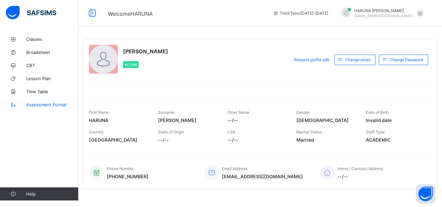
click at [35, 100] on link "Assessment Format" at bounding box center [39, 104] width 79 height 13
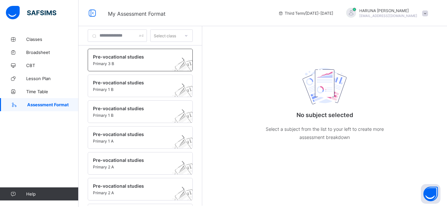
click at [105, 63] on span "Primary 3 B" at bounding box center [134, 63] width 82 height 5
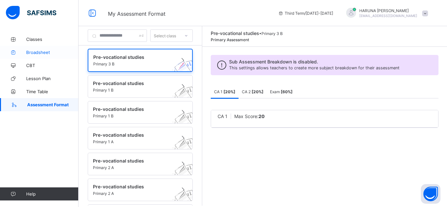
click at [52, 57] on link "Broadsheet" at bounding box center [39, 52] width 79 height 13
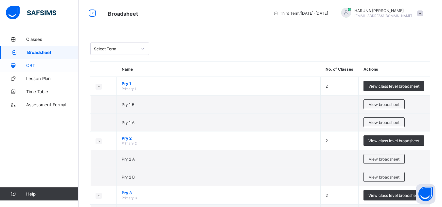
click at [35, 69] on link "CBT" at bounding box center [39, 65] width 79 height 13
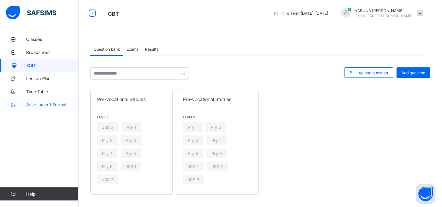
click at [40, 101] on link "Assessment Format" at bounding box center [39, 104] width 79 height 13
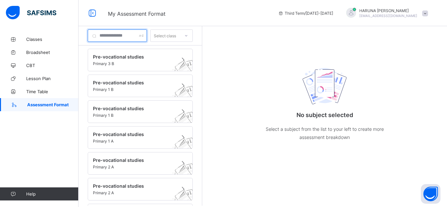
click at [122, 36] on input "text" at bounding box center [117, 35] width 59 height 12
click at [147, 36] on div at bounding box center [117, 35] width 59 height 12
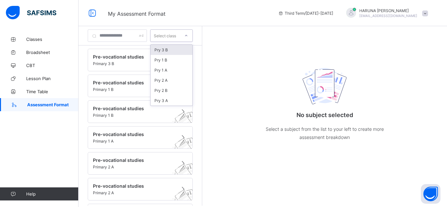
click at [188, 34] on icon at bounding box center [186, 35] width 4 height 7
click at [186, 49] on div "Pry 3 B" at bounding box center [172, 50] width 42 height 10
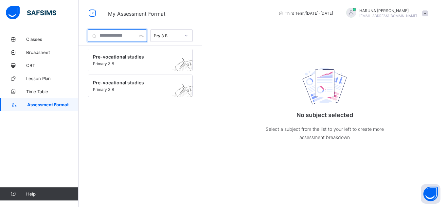
click at [147, 34] on div at bounding box center [117, 35] width 59 height 12
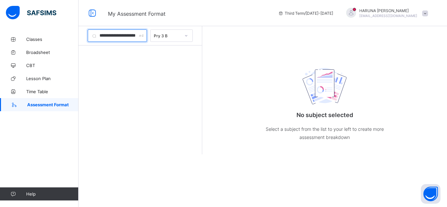
scroll to position [0, 3]
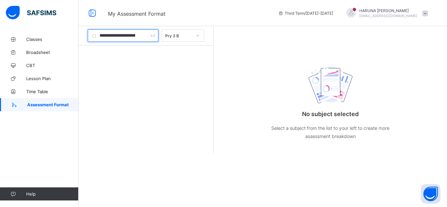
type input "**********"
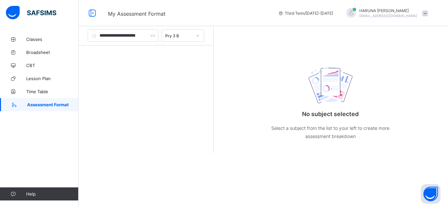
scroll to position [0, 0]
click at [199, 33] on div at bounding box center [197, 35] width 11 height 10
click at [194, 47] on div "Pry 3 B" at bounding box center [183, 50] width 42 height 10
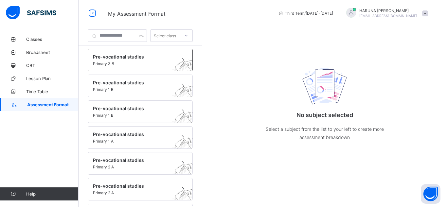
click at [97, 60] on span at bounding box center [134, 61] width 82 height 2
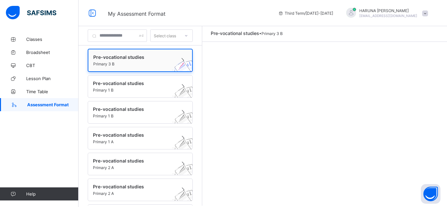
click at [97, 60] on span at bounding box center [134, 61] width 82 height 2
